Goal: Information Seeking & Learning: Find specific fact

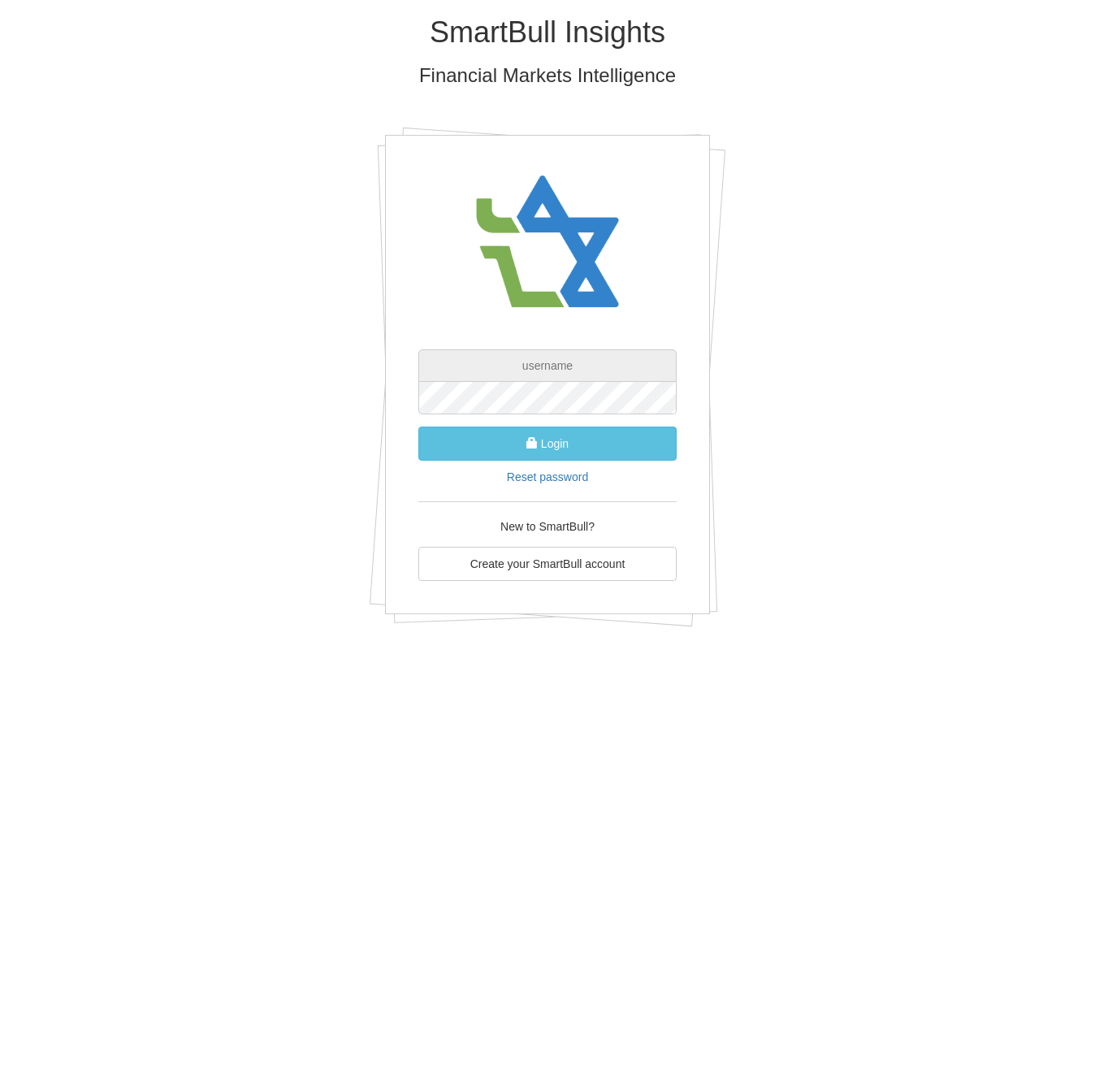
click at [542, 370] on input "text" at bounding box center [547, 365] width 258 height 32
type input "מ"
type input "[EMAIL_ADDRESS][PERSON_NAME][DOMAIN_NAME]"
click at [418, 427] on button "Login" at bounding box center [547, 444] width 258 height 34
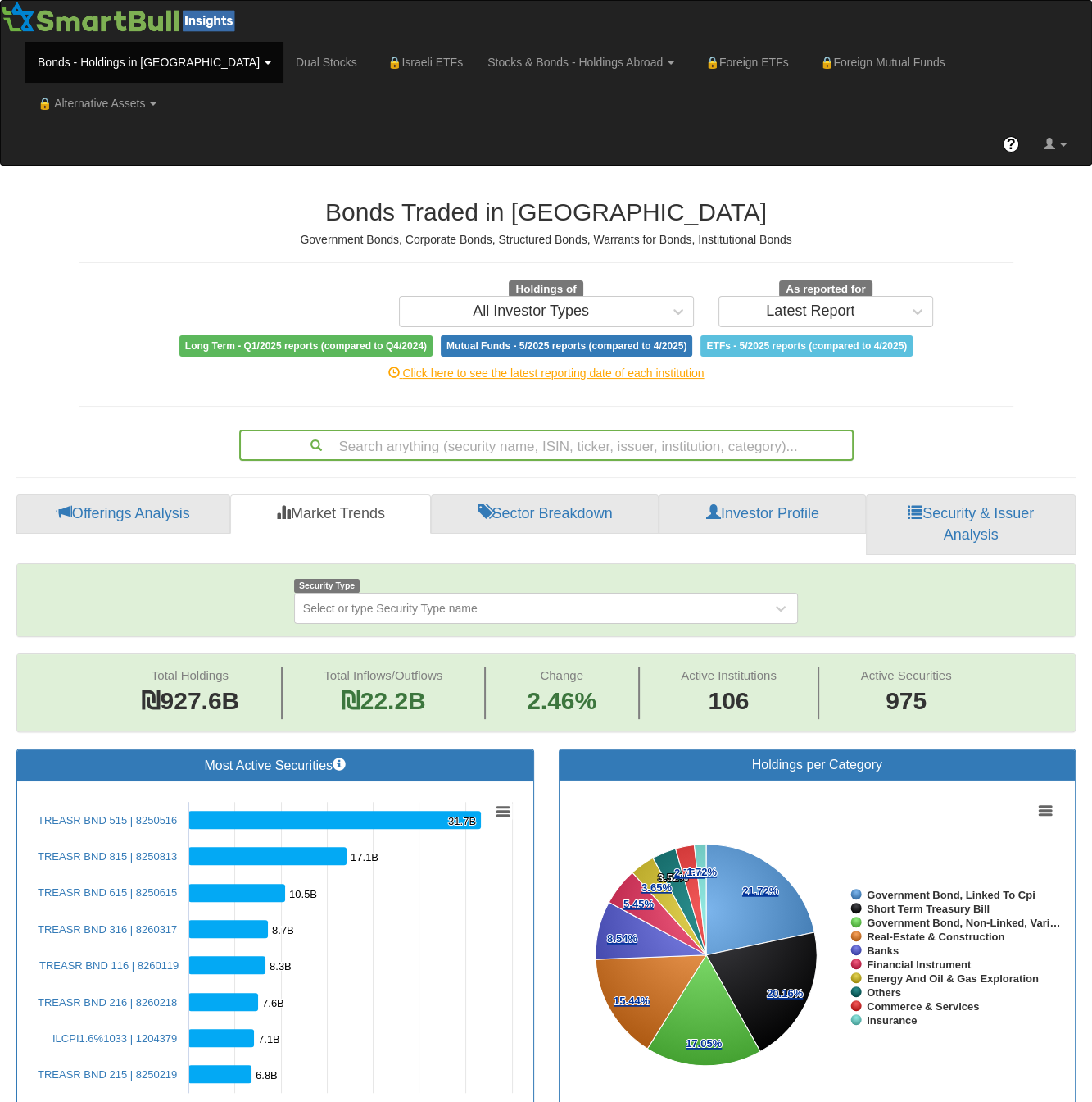
click at [568, 432] on div "Search anything (security name, ISIN, ticker, issuer, institution, category)..." at bounding box center [546, 445] width 611 height 28
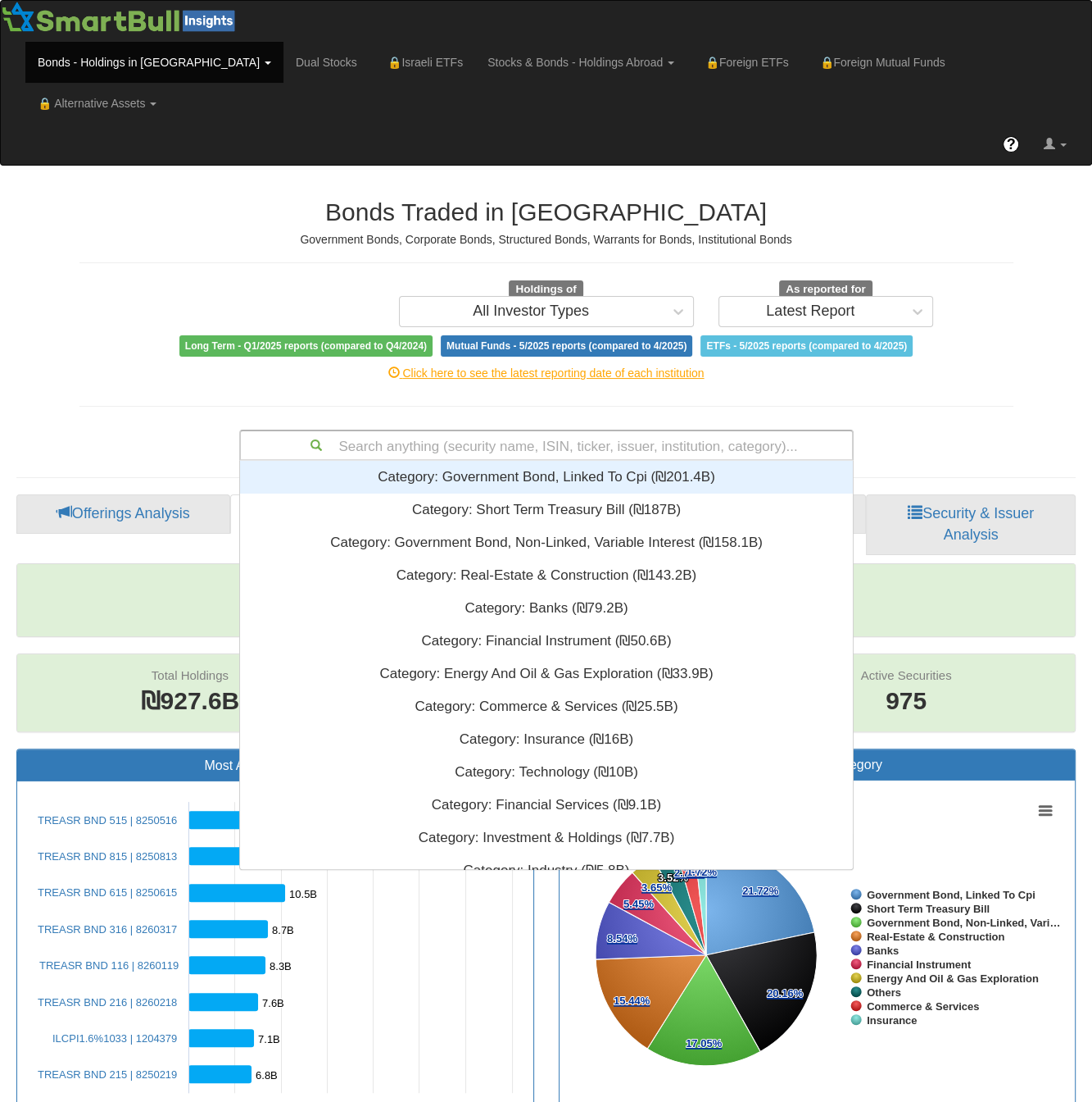
scroll to position [395, 599]
paste input "US46507WAB63"
type input "US46507WAB63"
click at [284, 60] on link "Stocks & Bonds - Holdings Abroad" at bounding box center [155, 62] width 258 height 41
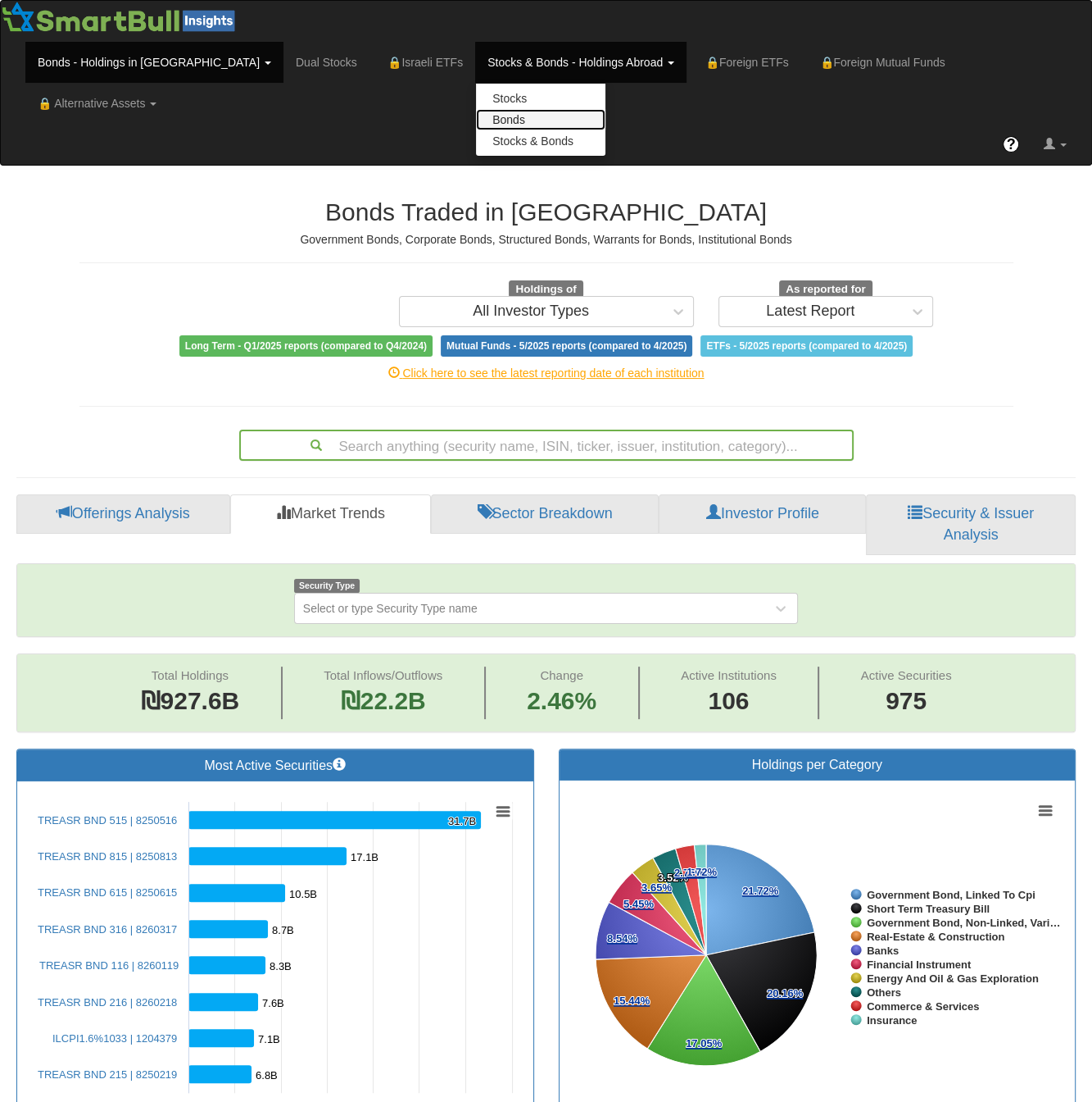
click at [476, 120] on link "Bonds" at bounding box center [541, 119] width 130 height 21
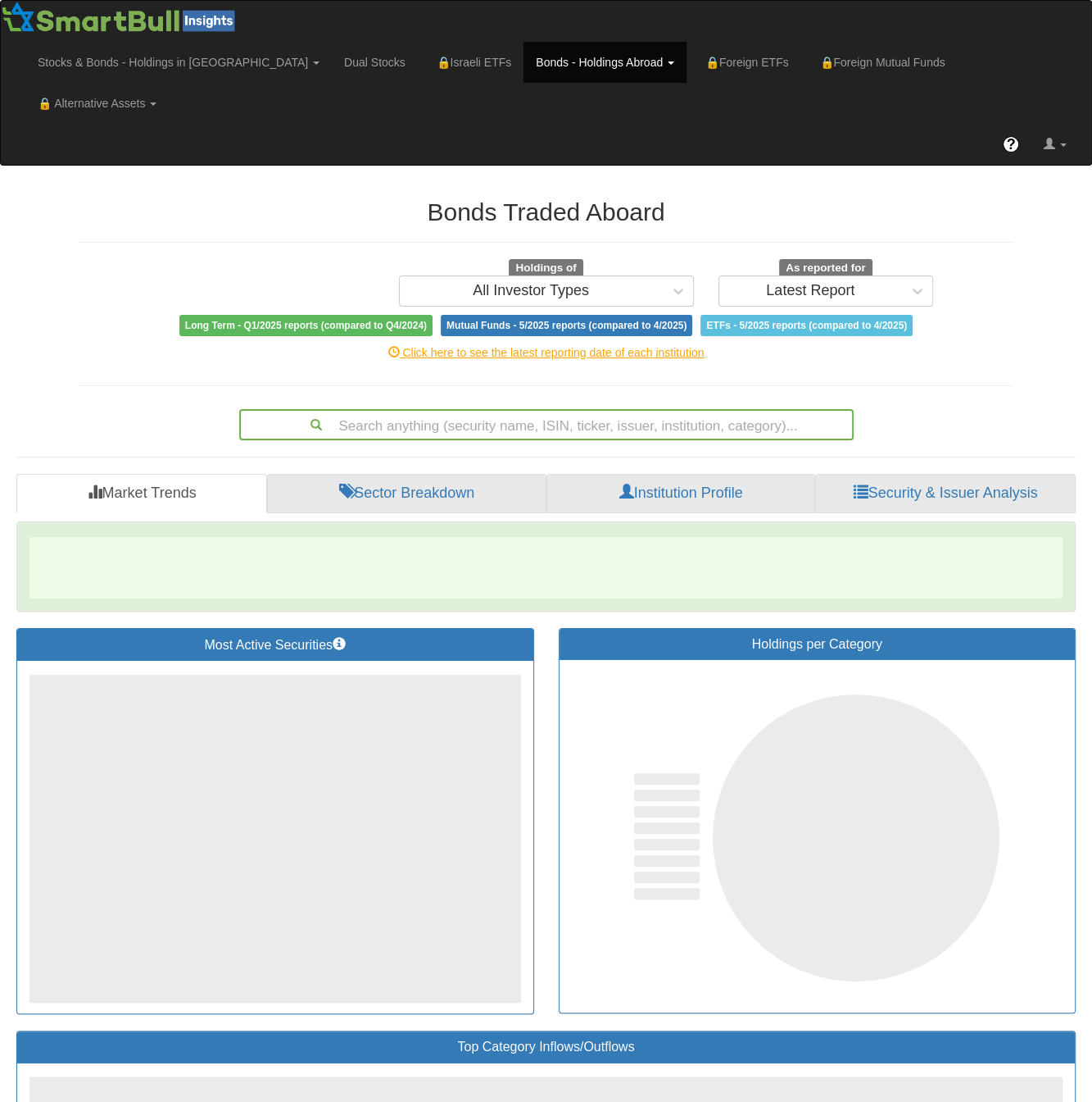
click at [512, 411] on div "Search anything (security name, ISIN, ticker, issuer, institution, category)..." at bounding box center [546, 424] width 611 height 28
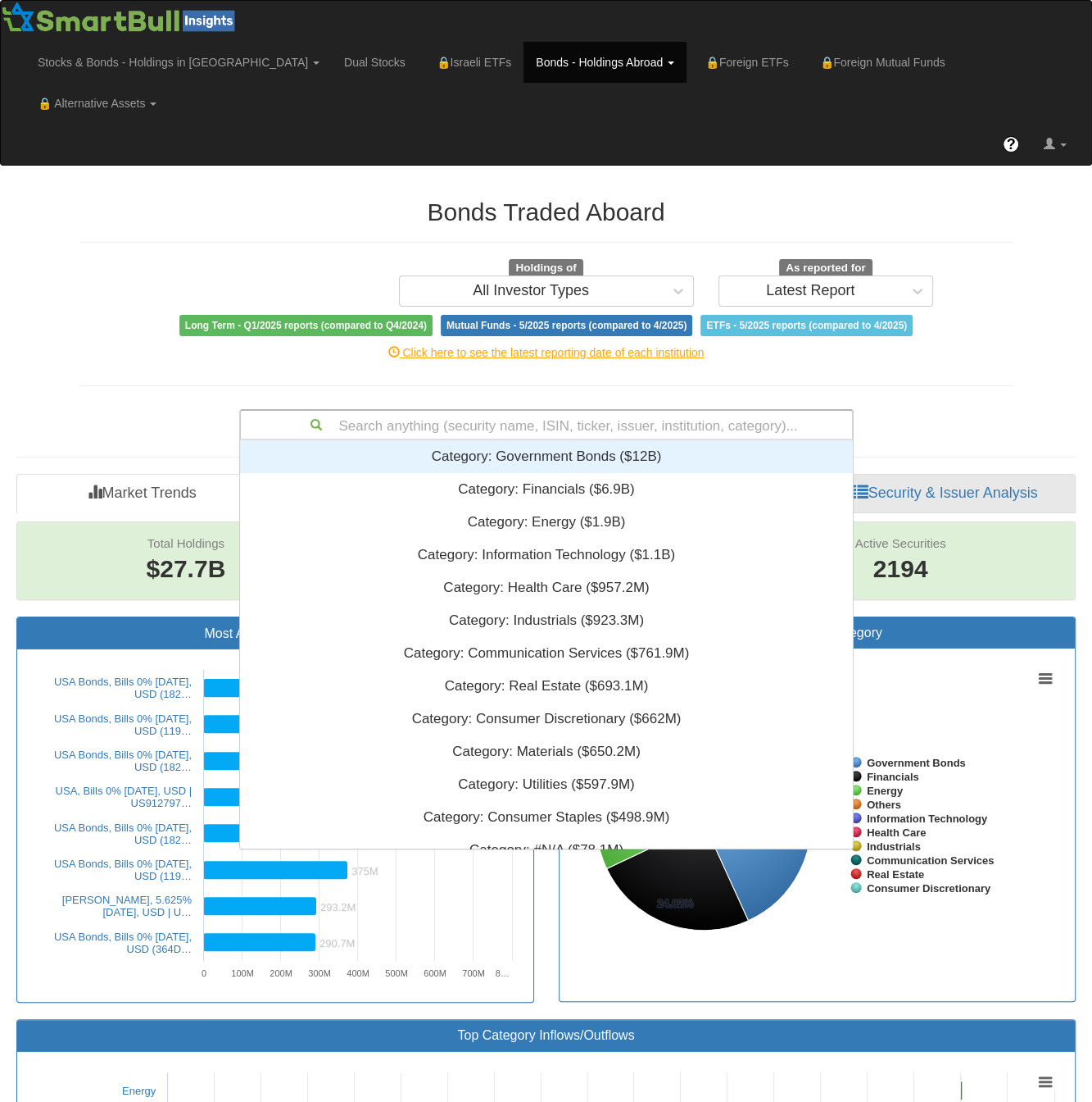
scroll to position [13, 12]
paste input "US46507WAB63"
type input "US46507WAB63"
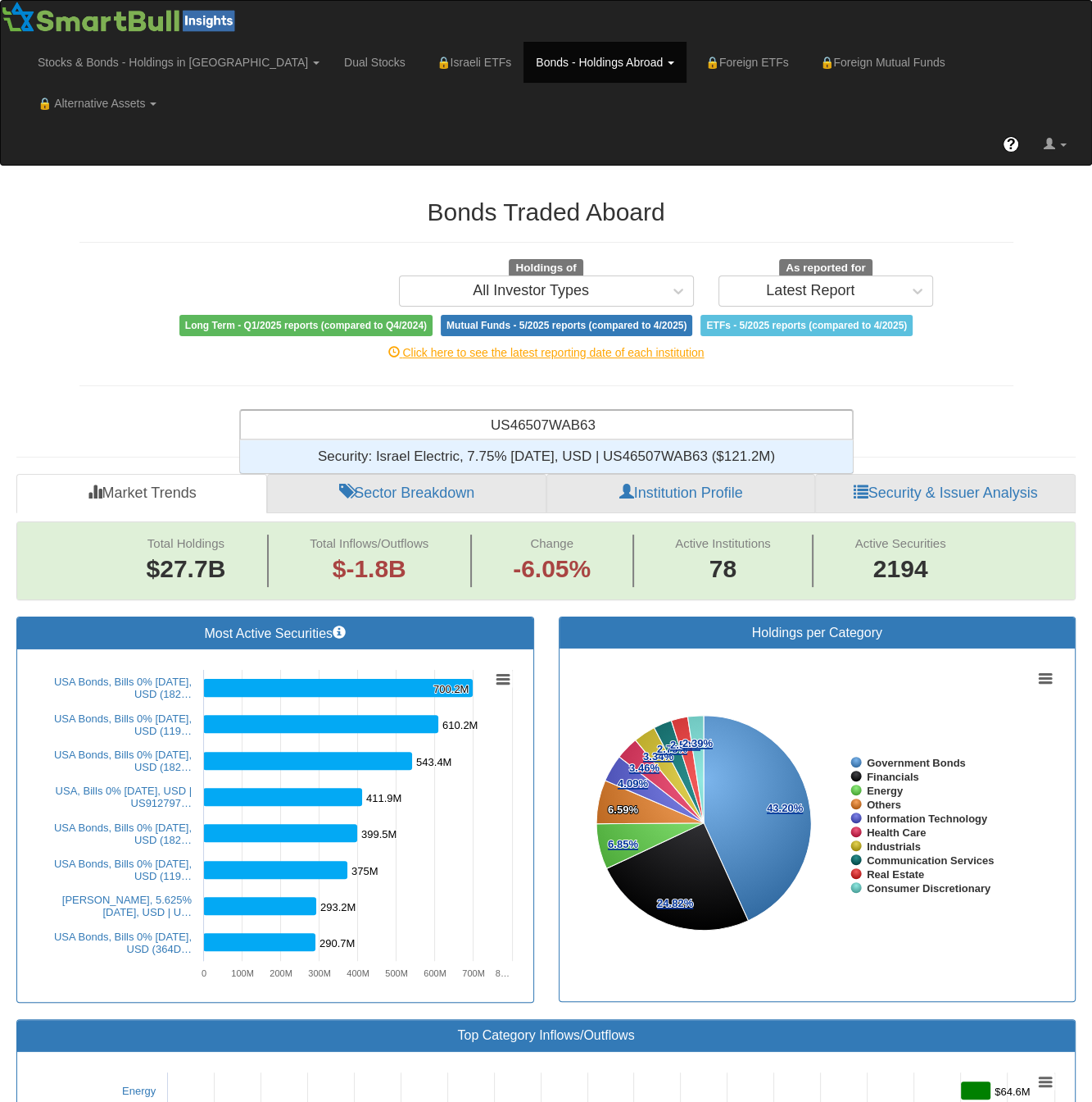
click at [501, 440] on div "Security: ‎Israel Electric, 7.75% 15dec2027, USD | US46507WAB63 ‎($121.2M)‏" at bounding box center [547, 456] width 613 height 32
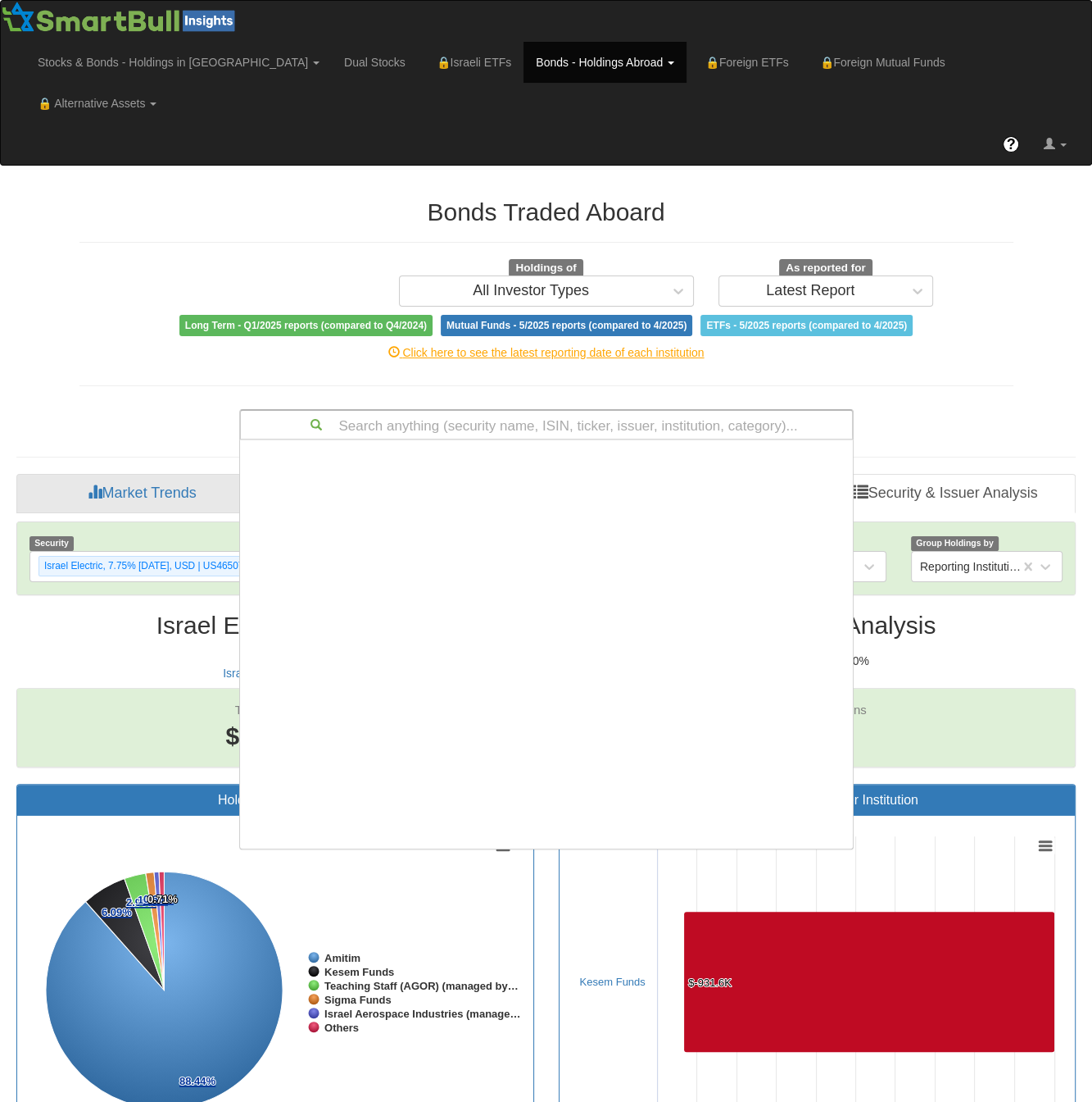
scroll to position [395, 599]
